Goal: Task Accomplishment & Management: Use online tool/utility

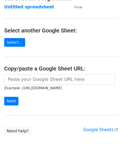
scroll to position [56, 0]
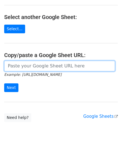
click at [29, 66] on input "url" at bounding box center [59, 66] width 111 height 11
paste input "[URL][DOMAIN_NAME]"
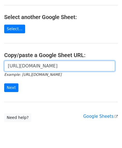
scroll to position [0, 122]
type input "[URL][DOMAIN_NAME]"
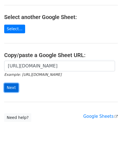
click at [13, 85] on input "Next" at bounding box center [11, 87] width 14 height 9
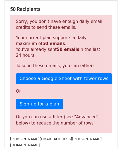
scroll to position [147, 0]
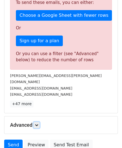
drag, startPoint x: 38, startPoint y: 116, endPoint x: 42, endPoint y: 114, distance: 5.0
click at [38, 123] on icon at bounding box center [36, 124] width 3 height 3
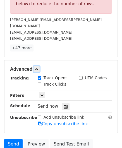
scroll to position [203, 0]
click at [64, 105] on icon at bounding box center [66, 107] width 4 height 4
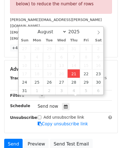
type input "[DATE] 12:00"
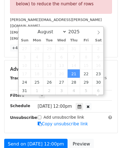
scroll to position [0, 0]
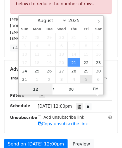
paste input "7"
type input "7"
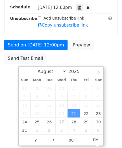
type input "[DATE] 19:00"
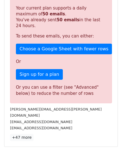
scroll to position [257, 0]
